Goal: Transaction & Acquisition: Download file/media

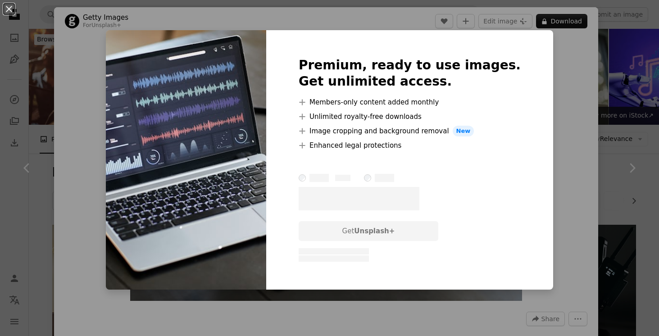
scroll to position [368, 0]
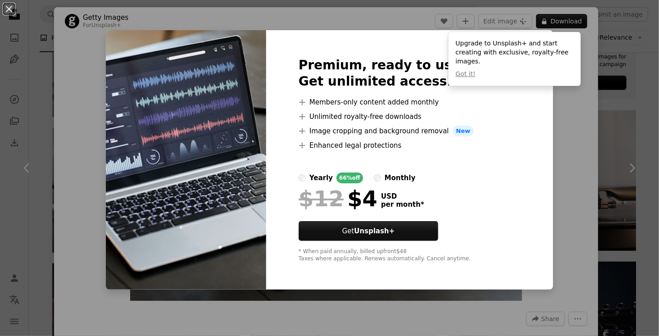
click at [604, 198] on div "An X shape Premium, ready to use images. Get unlimited access. A plus sign Memb…" at bounding box center [329, 168] width 659 height 336
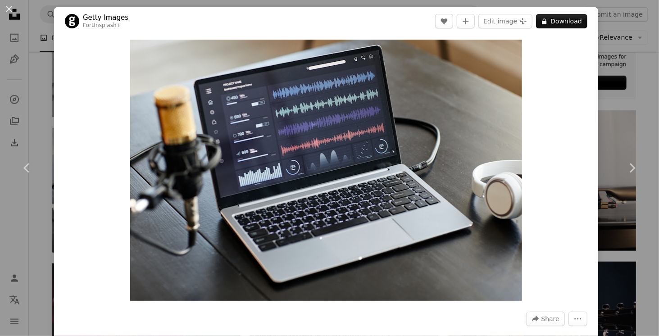
drag, startPoint x: 658, startPoint y: 52, endPoint x: 658, endPoint y: 59, distance: 7.2
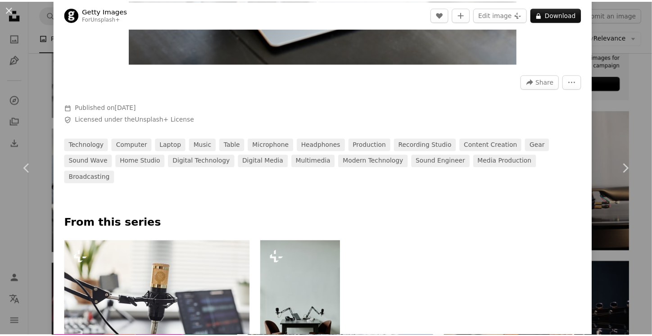
scroll to position [221, 0]
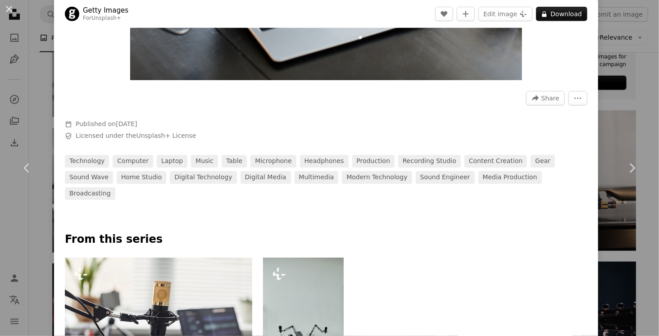
click at [621, 76] on div "An X shape Chevron left Chevron right Getty Images For Unsplash+ A heart A plus…" at bounding box center [329, 168] width 659 height 336
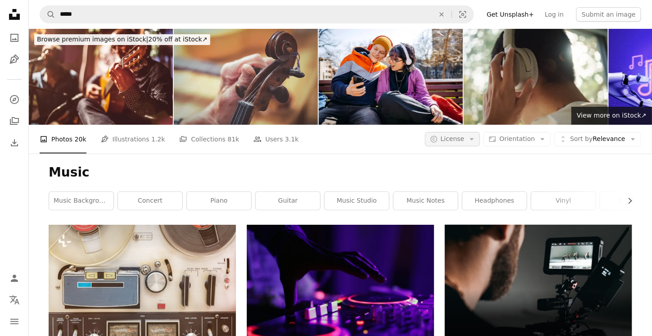
click at [472, 144] on button "A copyright icon © License Arrow down" at bounding box center [452, 139] width 55 height 14
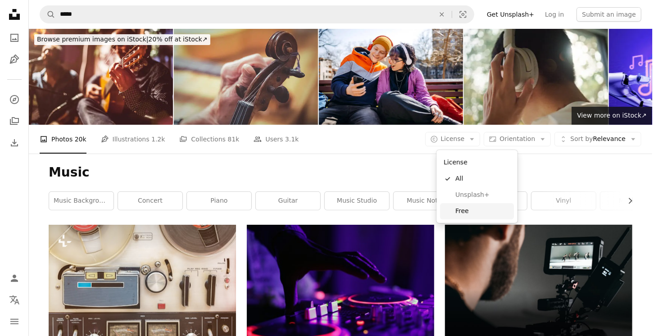
click at [465, 210] on span "Free" at bounding box center [482, 211] width 55 height 9
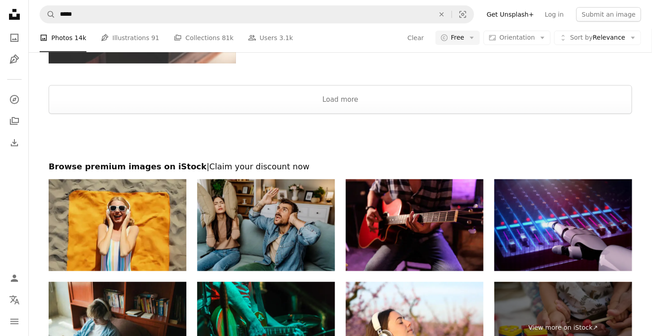
scroll to position [1242, 0]
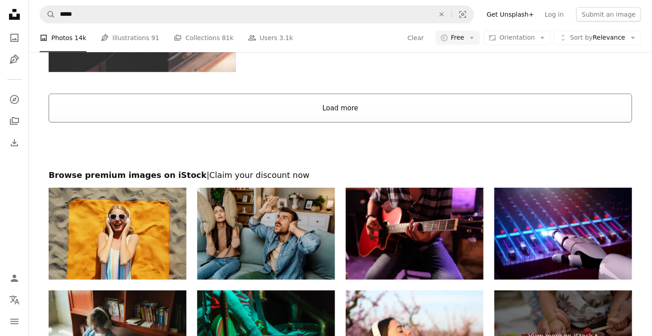
click at [379, 104] on button "Load more" at bounding box center [340, 108] width 583 height 29
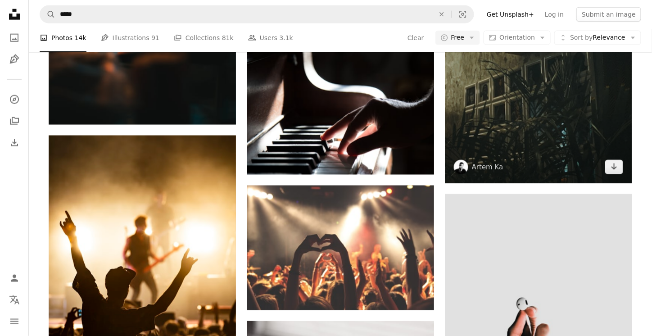
scroll to position [4901, 0]
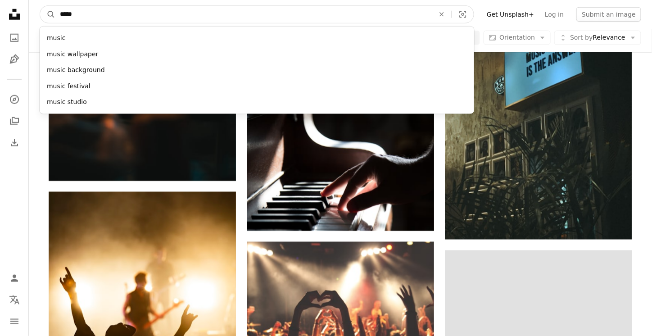
drag, startPoint x: 193, startPoint y: 21, endPoint x: 0, endPoint y: 0, distance: 194.2
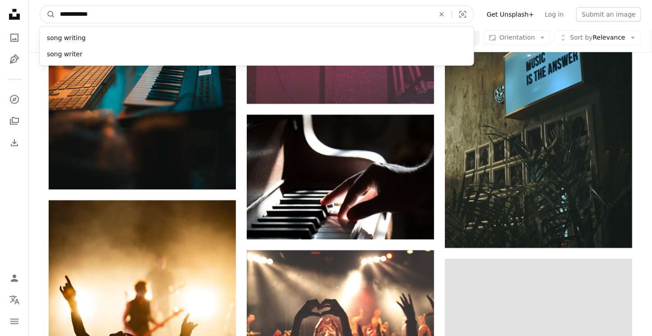
type input "**********"
click at [40, 6] on button "A magnifying glass" at bounding box center [47, 14] width 15 height 17
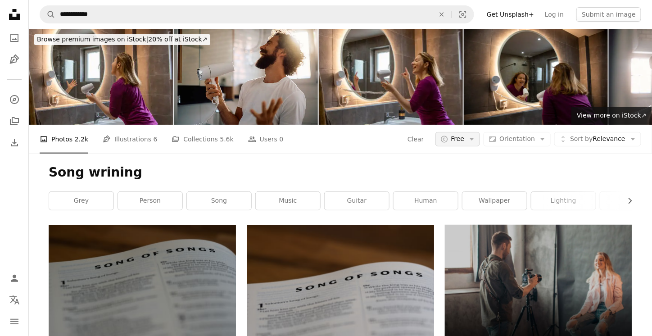
click at [463, 142] on span "Free" at bounding box center [458, 139] width 14 height 9
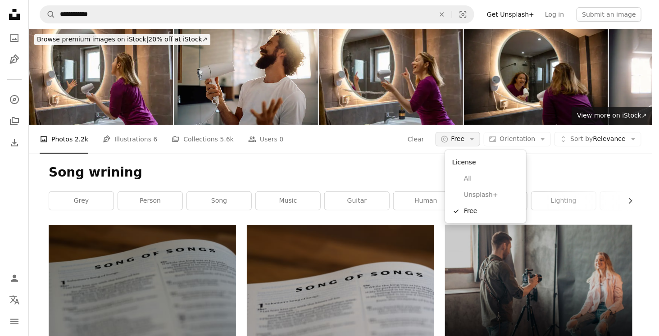
click at [463, 142] on span "Free" at bounding box center [458, 139] width 14 height 9
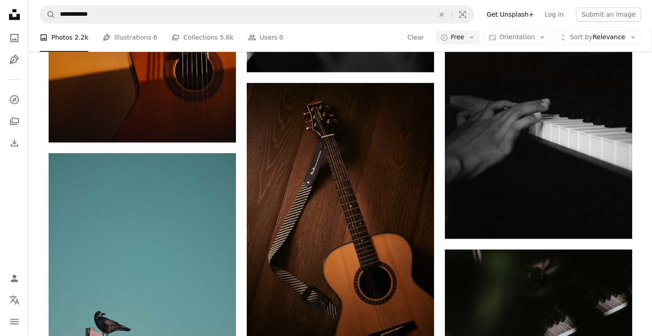
scroll to position [4219, 0]
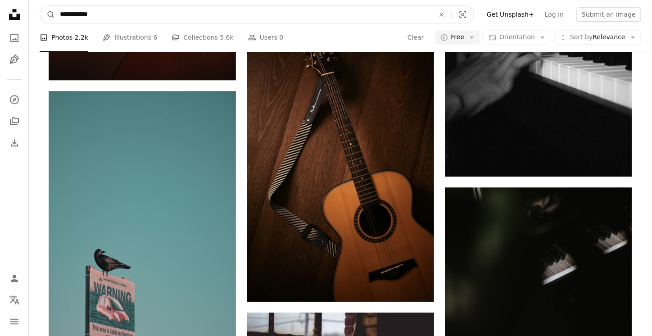
drag, startPoint x: 87, startPoint y: 16, endPoint x: 107, endPoint y: 2, distance: 24.3
click at [88, 16] on input "**********" at bounding box center [243, 14] width 376 height 17
type input "**********"
click button "A magnifying glass" at bounding box center [47, 14] width 15 height 17
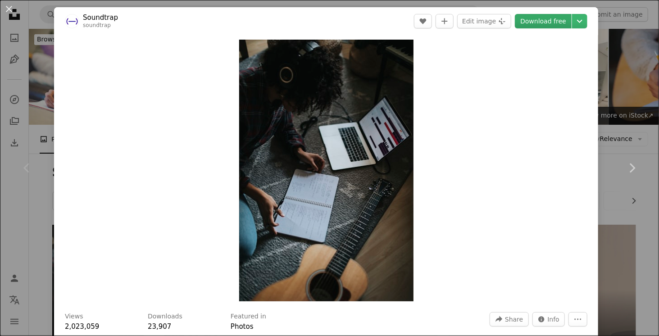
click at [555, 25] on link "Download free" at bounding box center [542, 21] width 57 height 14
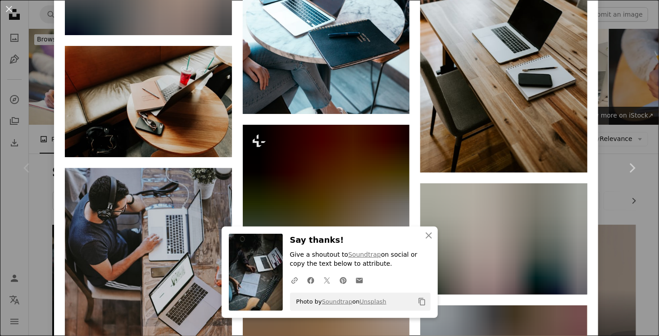
scroll to position [1078, 0]
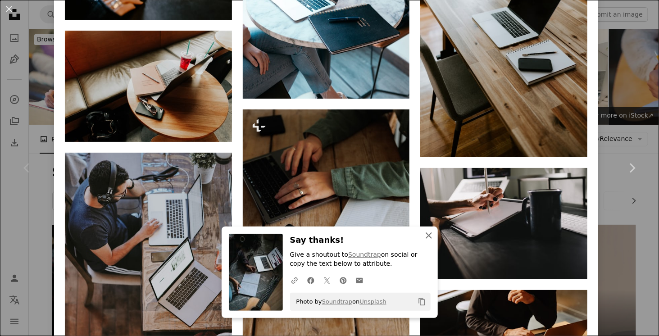
click at [431, 240] on button "An X shape Close" at bounding box center [429, 235] width 18 height 18
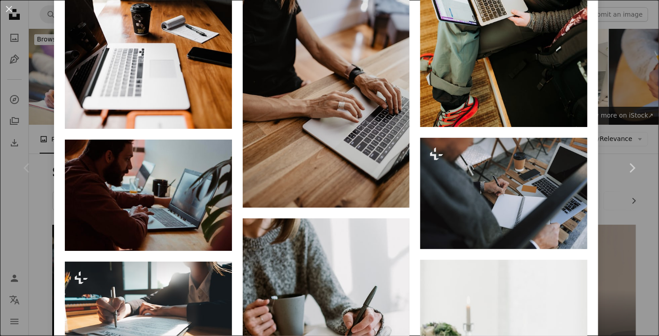
scroll to position [0, 0]
